Goal: Task Accomplishment & Management: Use online tool/utility

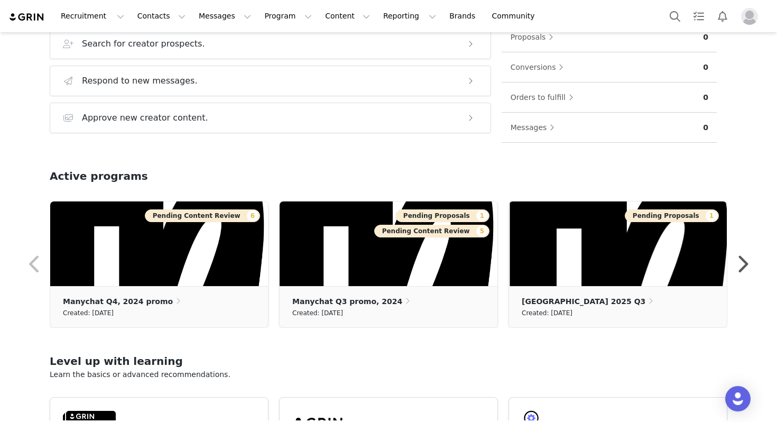
scroll to position [185, 0]
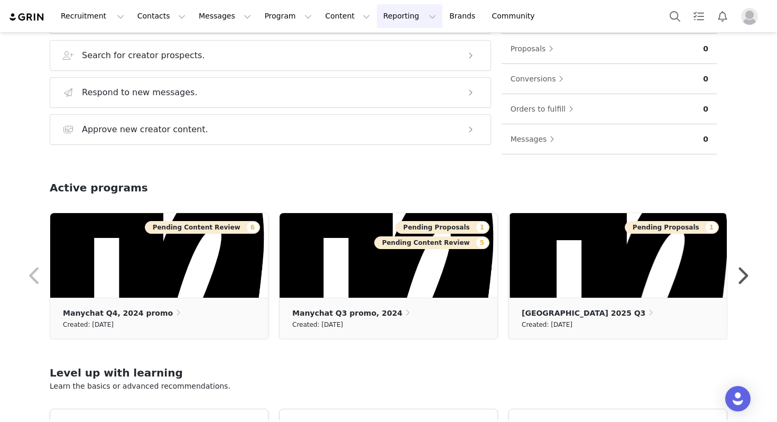
click at [378, 12] on button "Reporting Reporting" at bounding box center [410, 16] width 66 height 24
click at [372, 48] on p "Dashboard" at bounding box center [379, 46] width 40 height 11
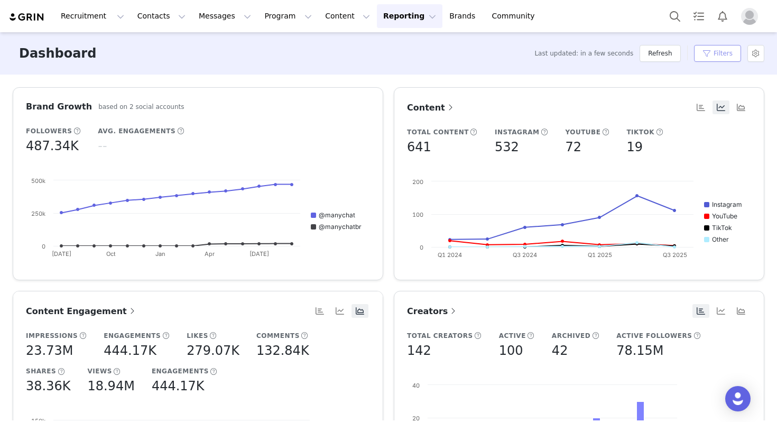
click at [713, 58] on button "Filters" at bounding box center [717, 53] width 47 height 17
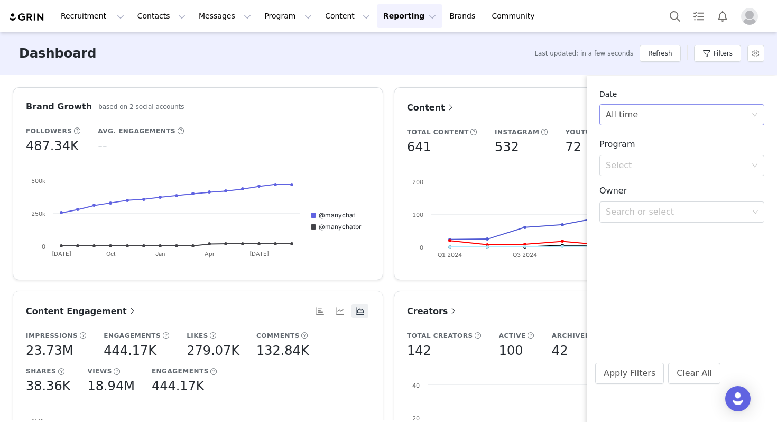
click at [670, 109] on div "All time" at bounding box center [678, 115] width 145 height 20
click at [654, 158] on div "Select" at bounding box center [678, 165] width 145 height 20
click at [642, 187] on li "Activation" at bounding box center [681, 188] width 165 height 17
click at [654, 200] on div "Search or select" at bounding box center [677, 195] width 143 height 11
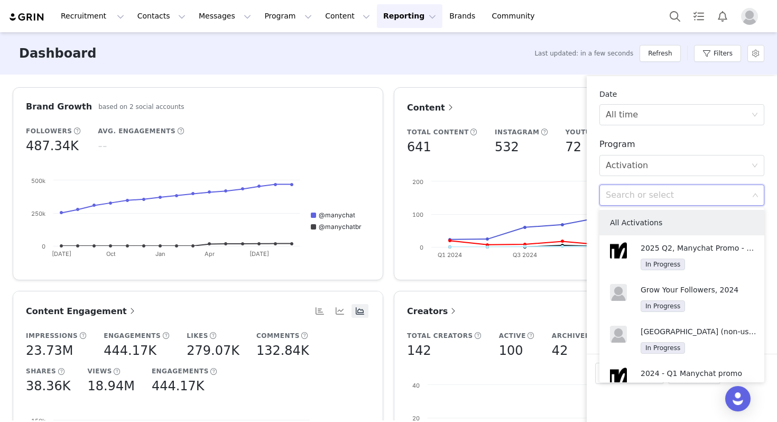
click at [654, 200] on div "Search or select" at bounding box center [677, 195] width 143 height 11
type input "q3"
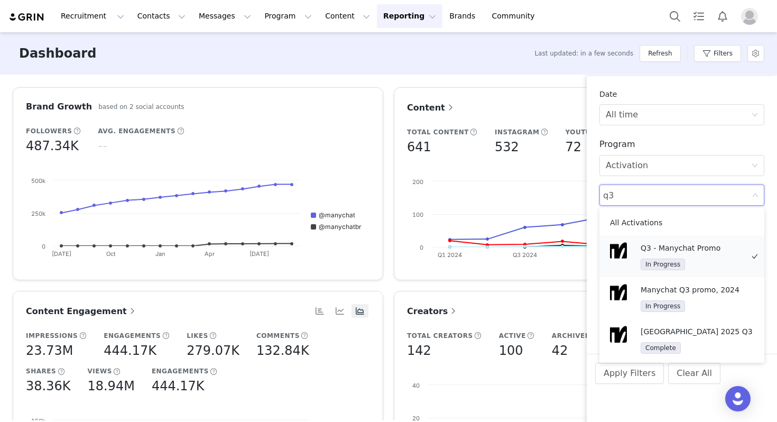
click at [685, 248] on p "Q3 - Manychat Promo" at bounding box center [692, 248] width 103 height 12
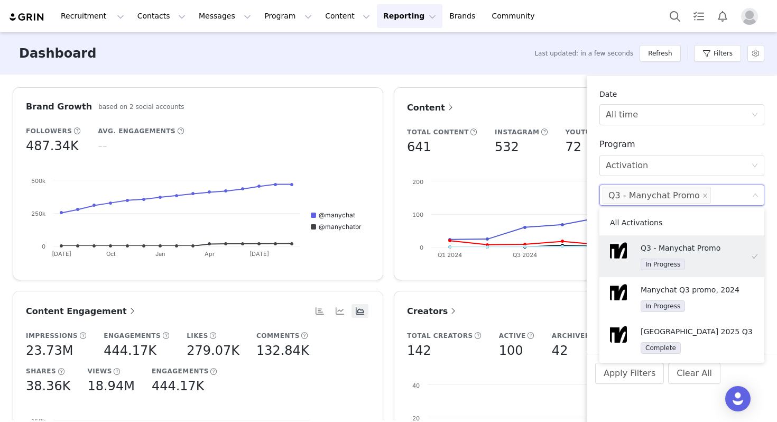
click at [642, 403] on div "Apply Filters Clear All" at bounding box center [682, 388] width 190 height 68
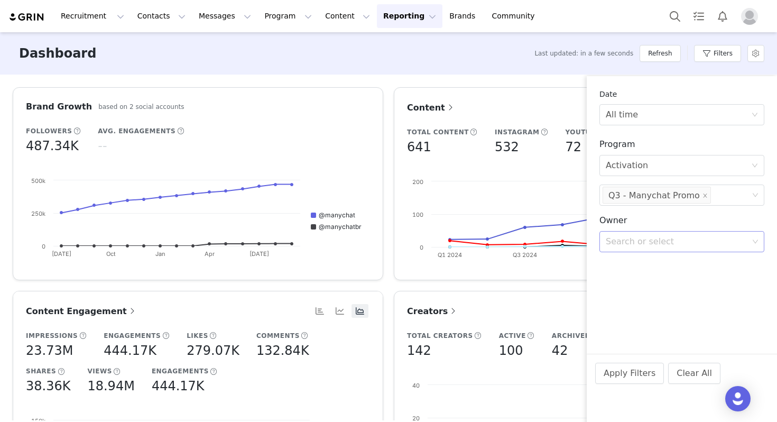
click at [657, 245] on div "Search or select" at bounding box center [677, 241] width 143 height 11
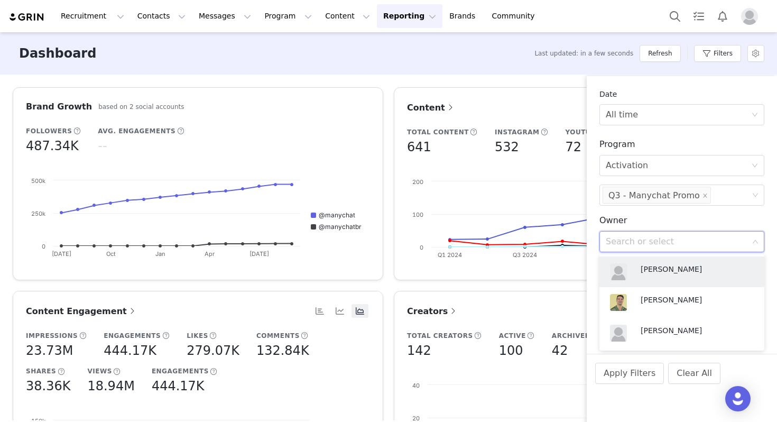
click at [687, 224] on h3 "Owner" at bounding box center [681, 220] width 165 height 13
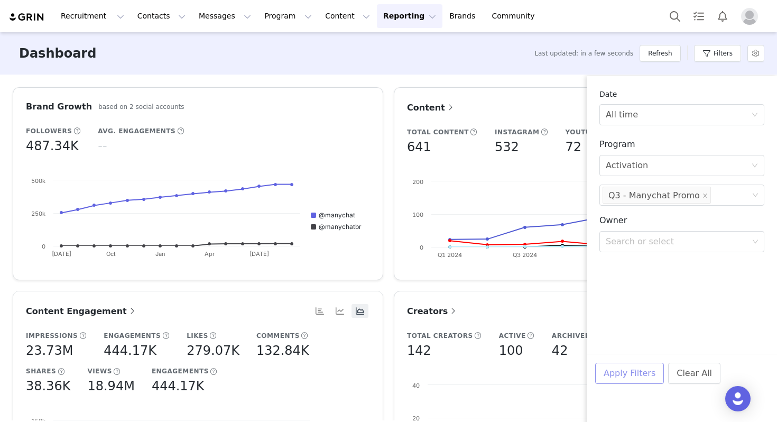
click at [627, 375] on button "Apply Filters" at bounding box center [629, 373] width 69 height 21
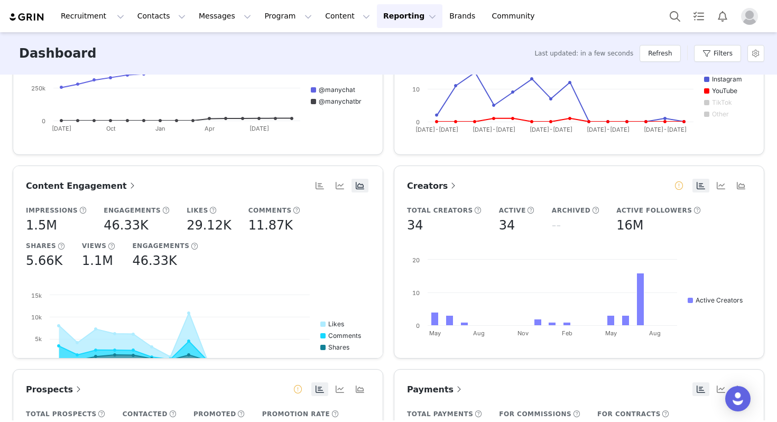
scroll to position [124, 0]
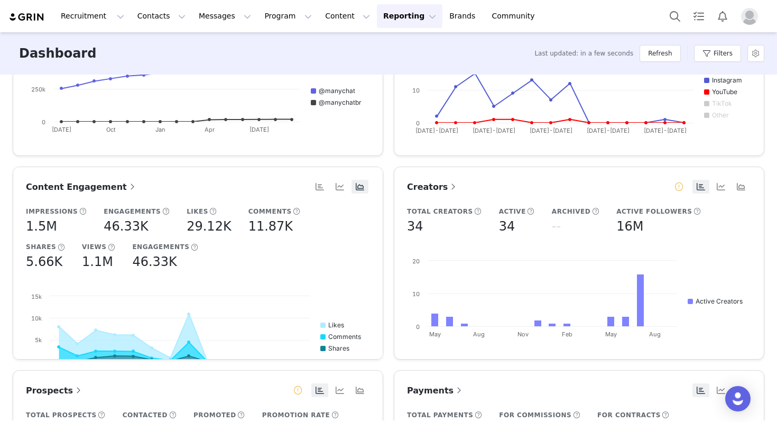
click at [423, 186] on span "Creators" at bounding box center [432, 187] width 51 height 10
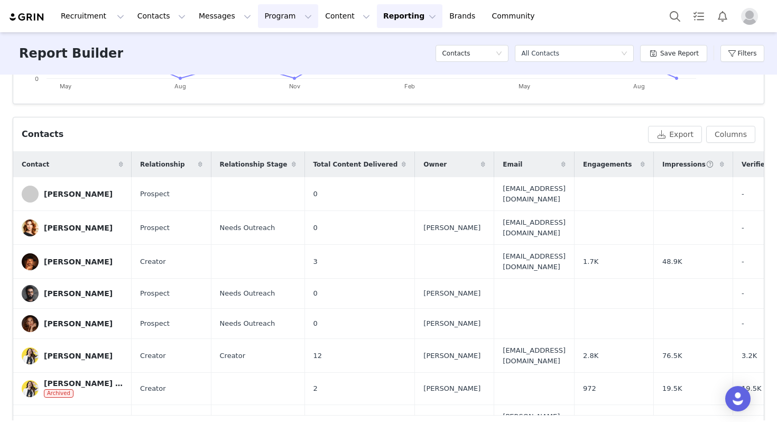
click at [274, 16] on button "Program Program" at bounding box center [288, 16] width 60 height 24
click at [267, 50] on p "Activations" at bounding box center [270, 46] width 41 height 11
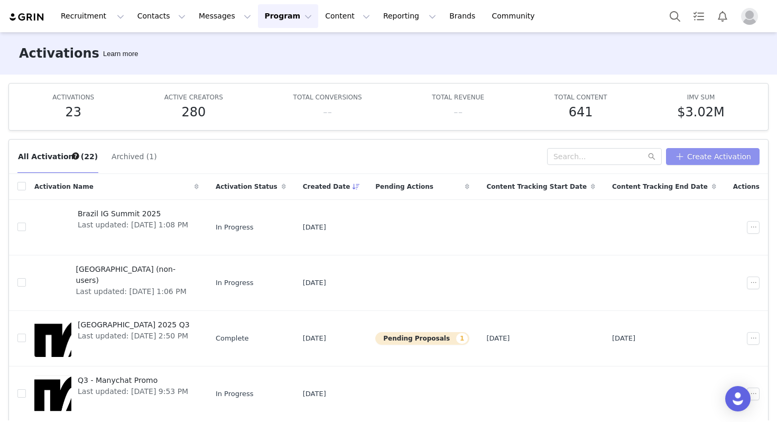
click at [702, 160] on button "Create Activation" at bounding box center [713, 156] width 94 height 17
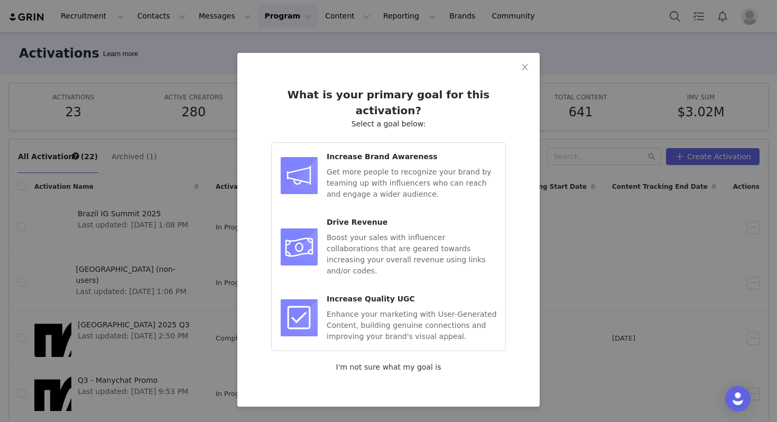
click at [382, 363] on link "I'm not sure what my goal is" at bounding box center [388, 367] width 105 height 8
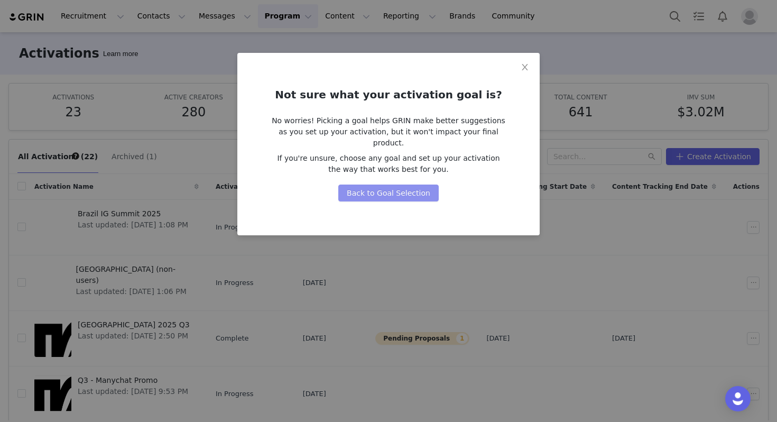
click at [382, 184] on button "Back to Goal Selection" at bounding box center [388, 192] width 100 height 17
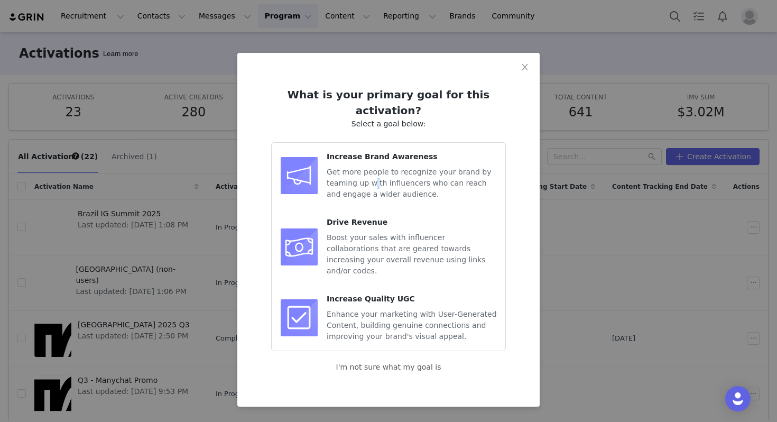
click at [373, 168] on span "Get more people to recognize your brand by teaming up with influencers who can …" at bounding box center [409, 183] width 164 height 31
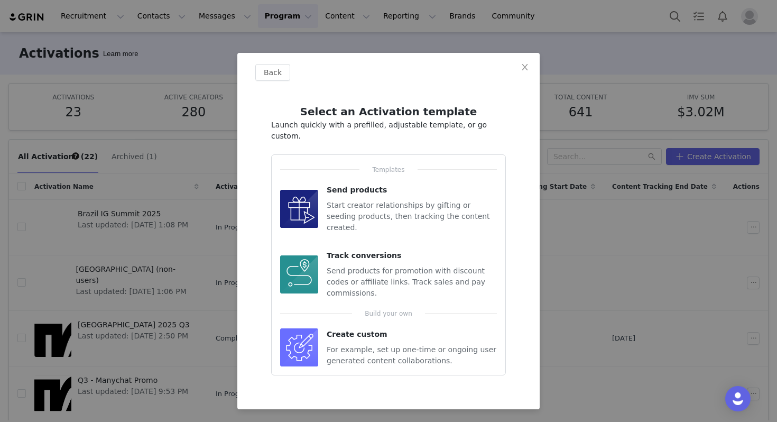
click at [356, 329] on div "Create custom" at bounding box center [412, 334] width 170 height 11
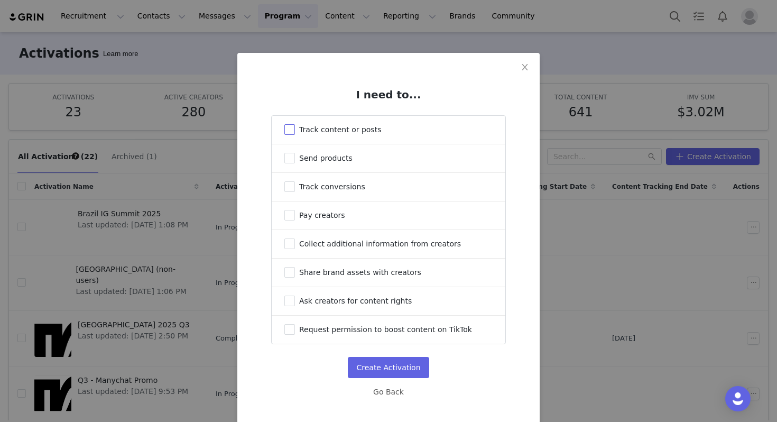
click at [287, 131] on input "Track content or posts" at bounding box center [289, 129] width 11 height 11
checkbox input "true"
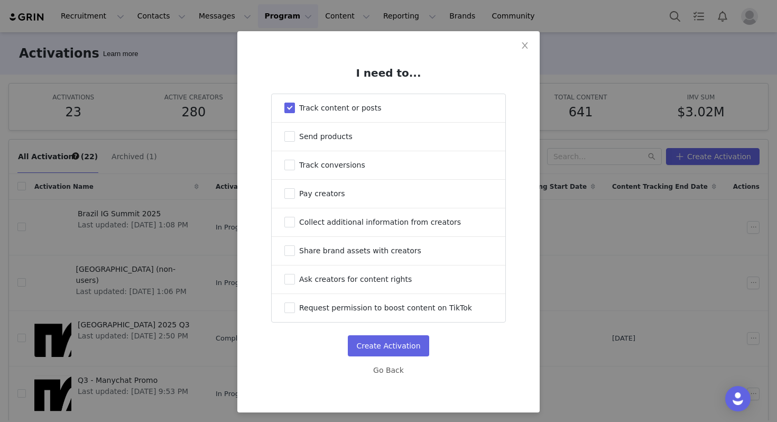
scroll to position [23, 0]
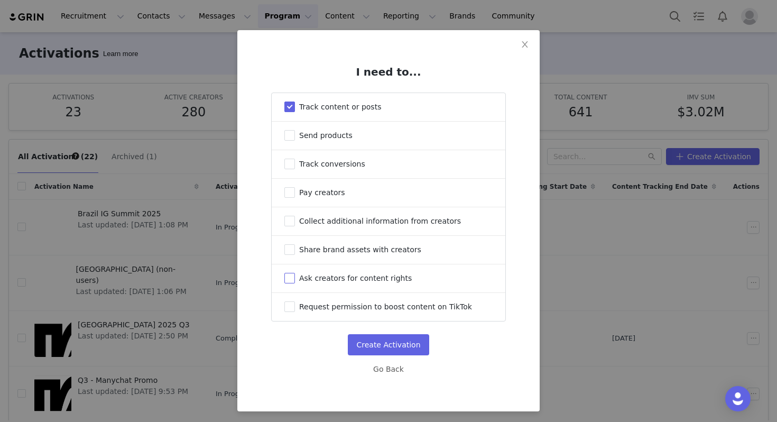
click at [293, 282] on input "Ask creators for content rights" at bounding box center [289, 278] width 11 height 11
checkbox input "true"
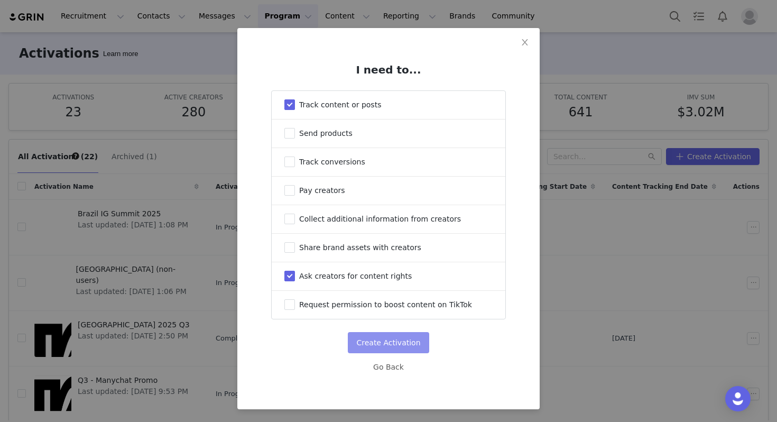
click at [382, 333] on button "Create Activation" at bounding box center [388, 342] width 81 height 21
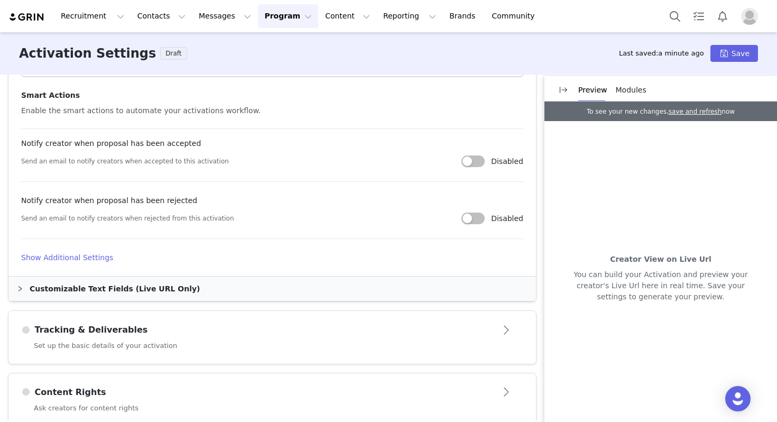
scroll to position [581, 0]
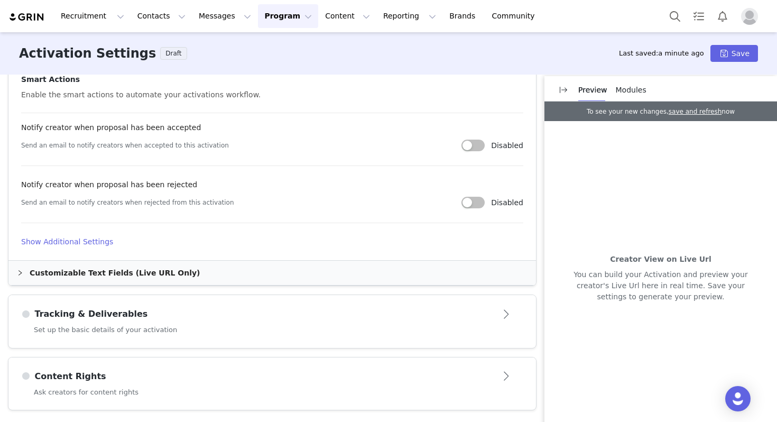
click at [396, 381] on div "Content Rights" at bounding box center [254, 376] width 467 height 13
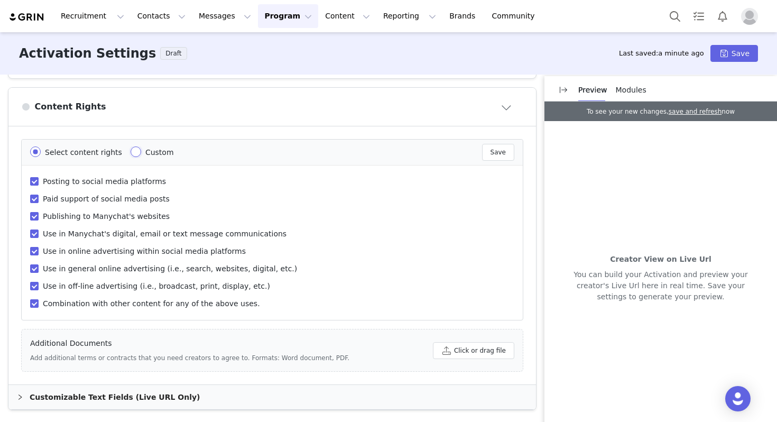
click at [131, 151] on input "Custom" at bounding box center [136, 151] width 11 height 11
radio input "true"
radio input "false"
radio input "true"
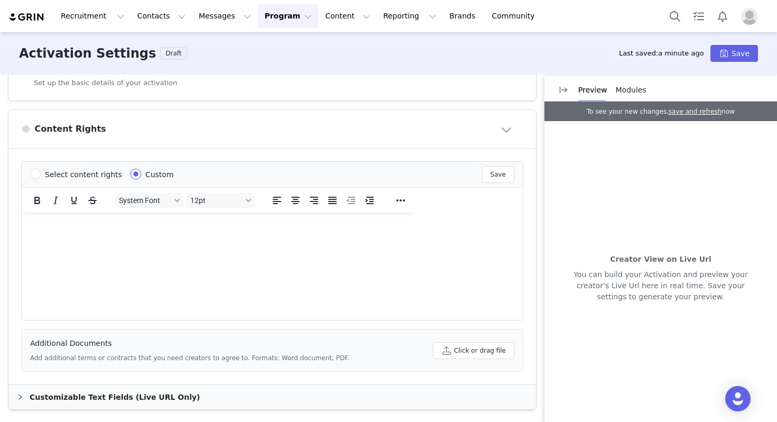
scroll to position [0, 0]
click at [470, 134] on div "Content Rights" at bounding box center [254, 129] width 467 height 13
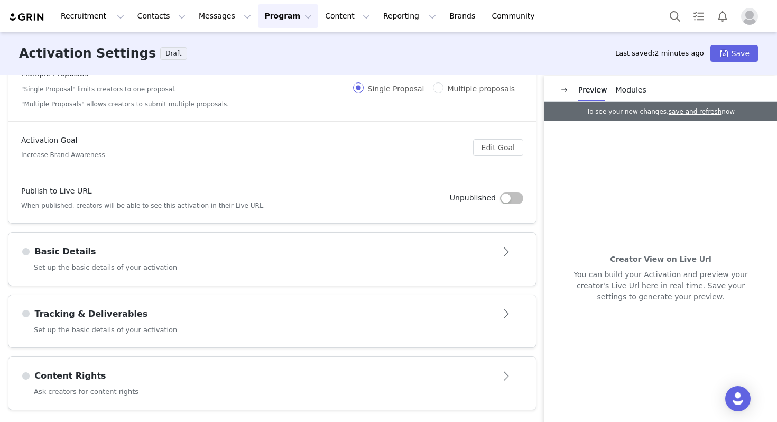
scroll to position [108, 0]
click at [254, 366] on article "Content Rights" at bounding box center [271, 372] width 527 height 30
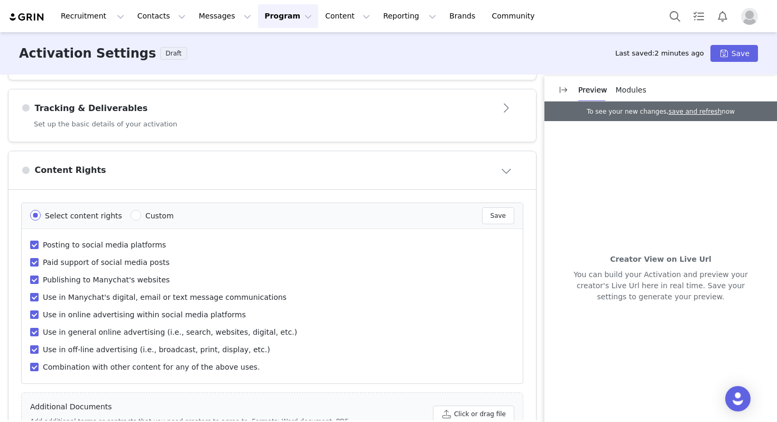
scroll to position [319, 0]
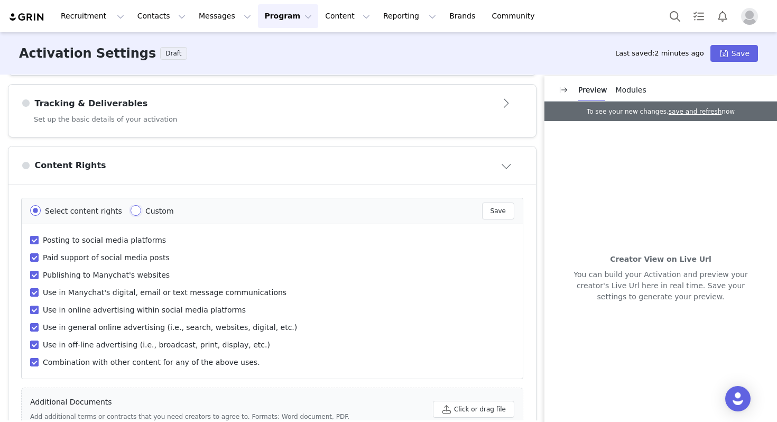
click at [131, 209] on input "Custom" at bounding box center [136, 210] width 11 height 11
radio input "true"
radio input "false"
radio input "true"
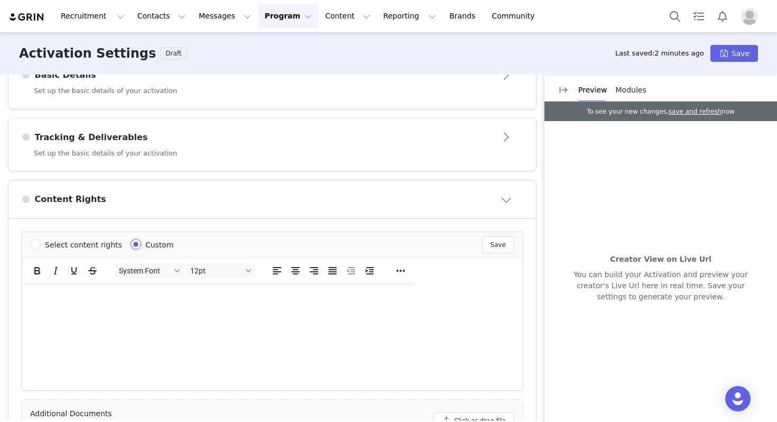
scroll to position [356, 0]
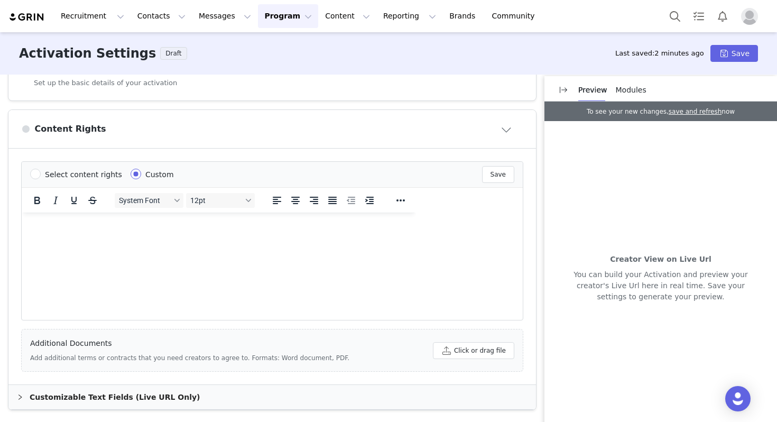
click at [153, 396] on div "Customizable Text Fields (Live URL Only)" at bounding box center [271, 397] width 527 height 24
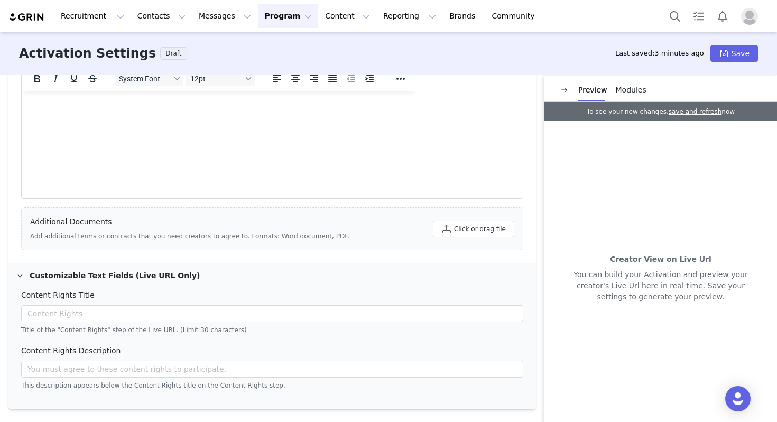
scroll to position [0, 0]
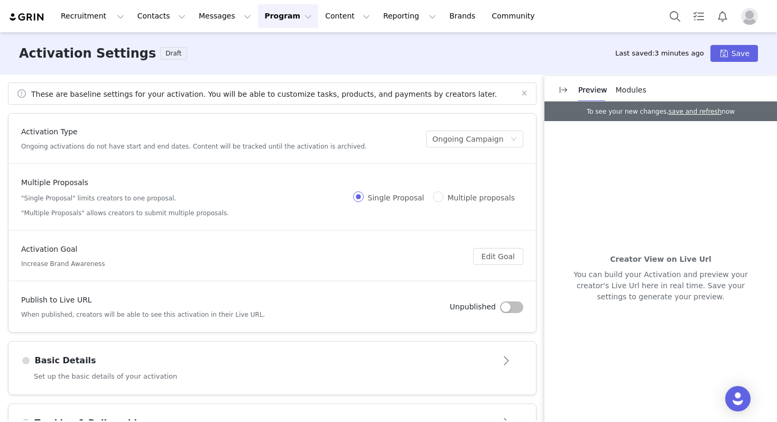
click at [260, 13] on button "Program Program" at bounding box center [288, 16] width 60 height 24
click at [260, 57] on link "Partnerships" at bounding box center [284, 67] width 84 height 20
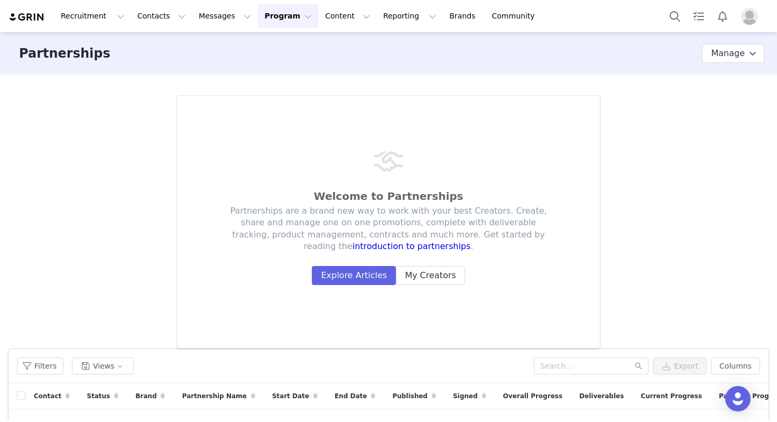
click at [261, 18] on button "Program Program" at bounding box center [288, 16] width 60 height 24
click at [266, 46] on p "Activations" at bounding box center [270, 46] width 41 height 11
